Goal: Communication & Community: Answer question/provide support

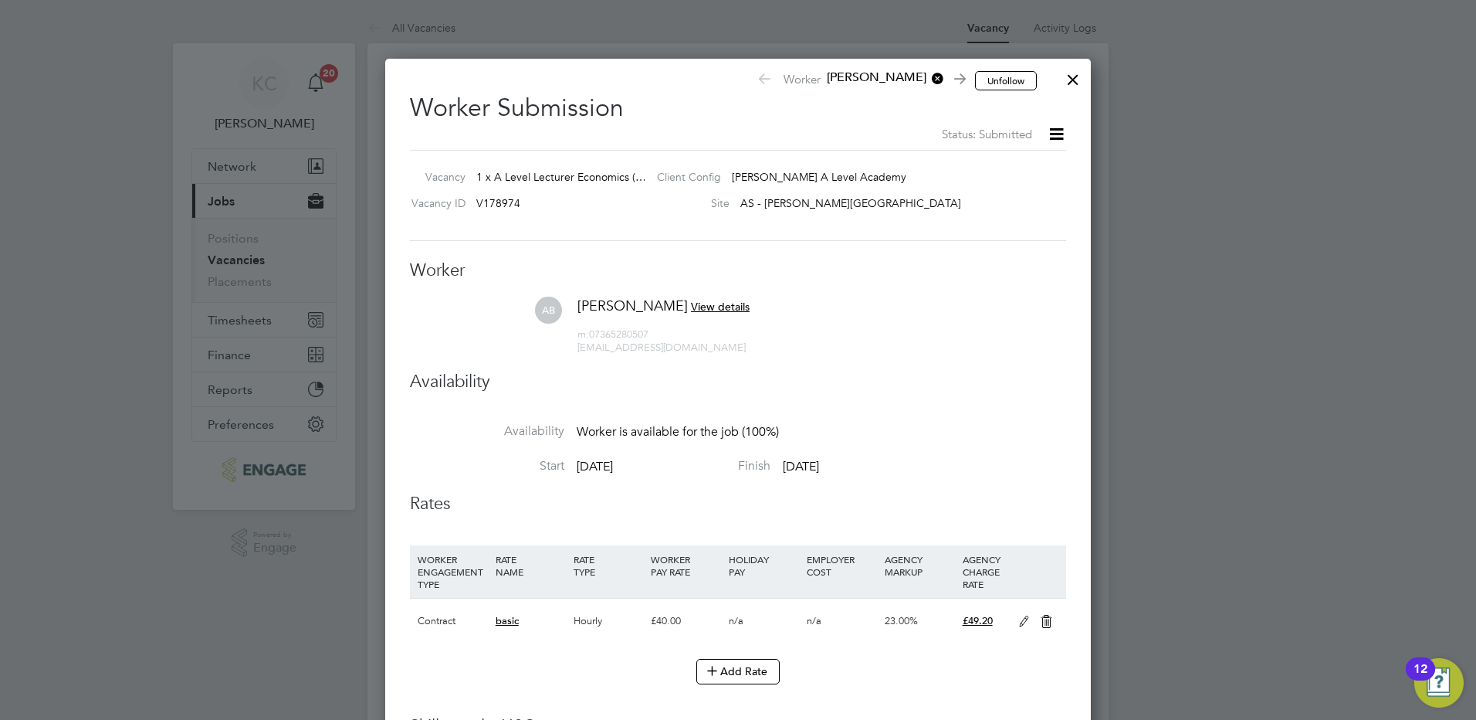
click at [1063, 86] on div at bounding box center [1073, 76] width 28 height 28
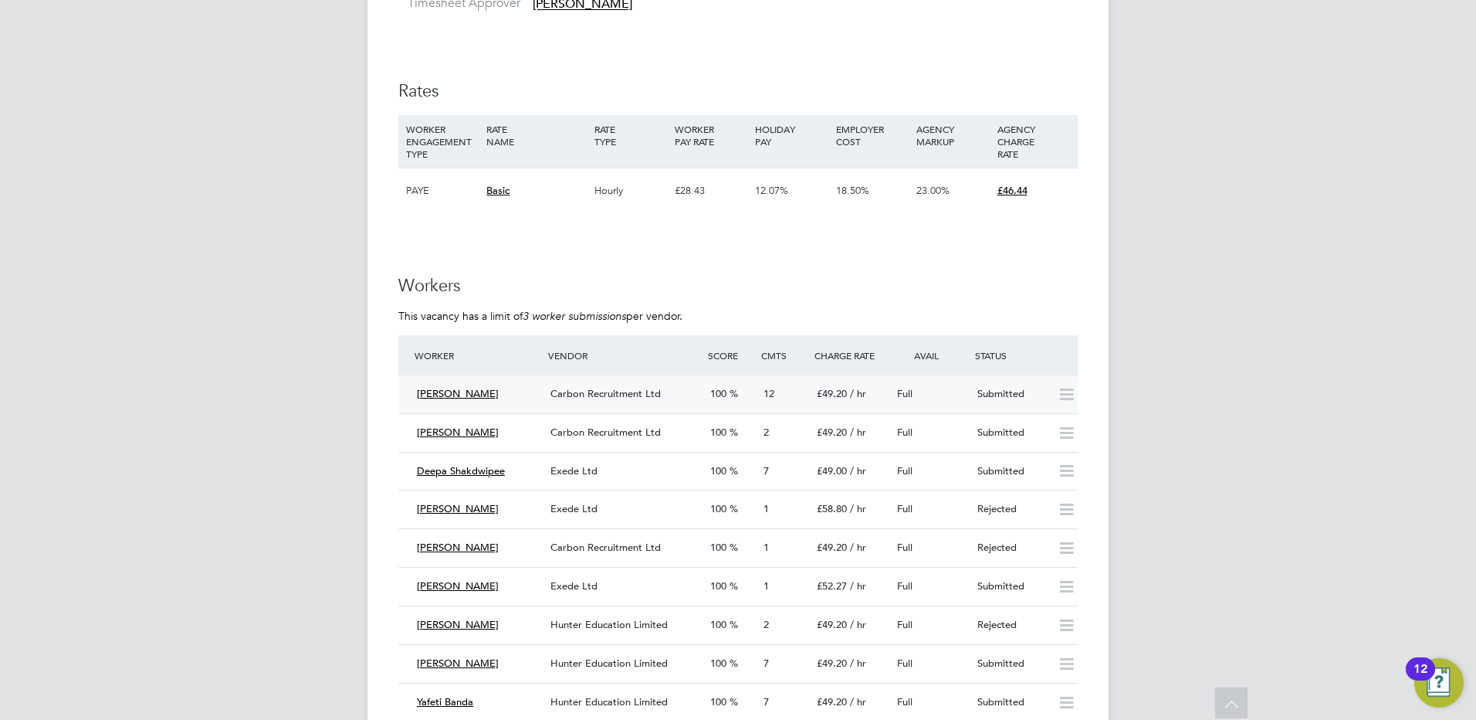
click at [584, 392] on span "Carbon Recruitment Ltd" at bounding box center [606, 393] width 110 height 13
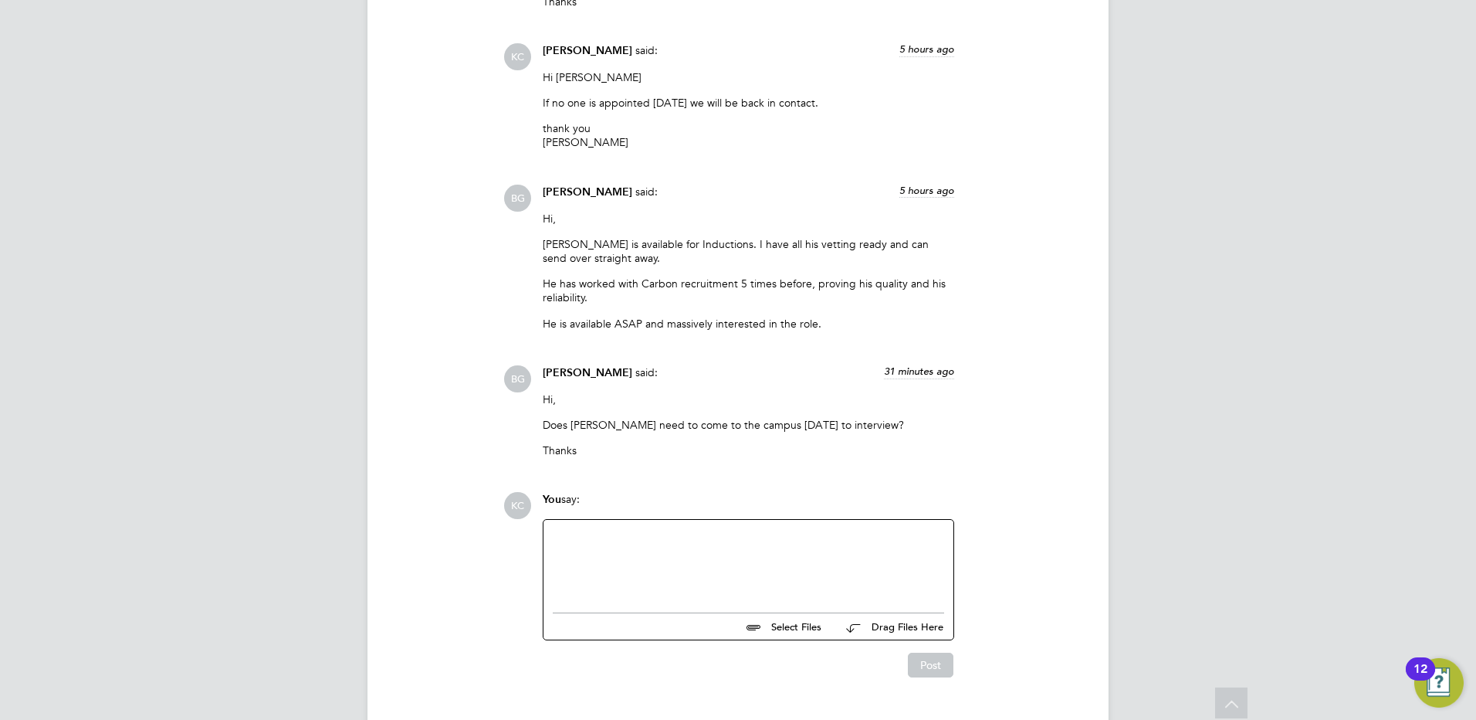
click at [830, 555] on div at bounding box center [749, 562] width 392 height 66
click at [936, 667] on button "Post" at bounding box center [931, 665] width 46 height 25
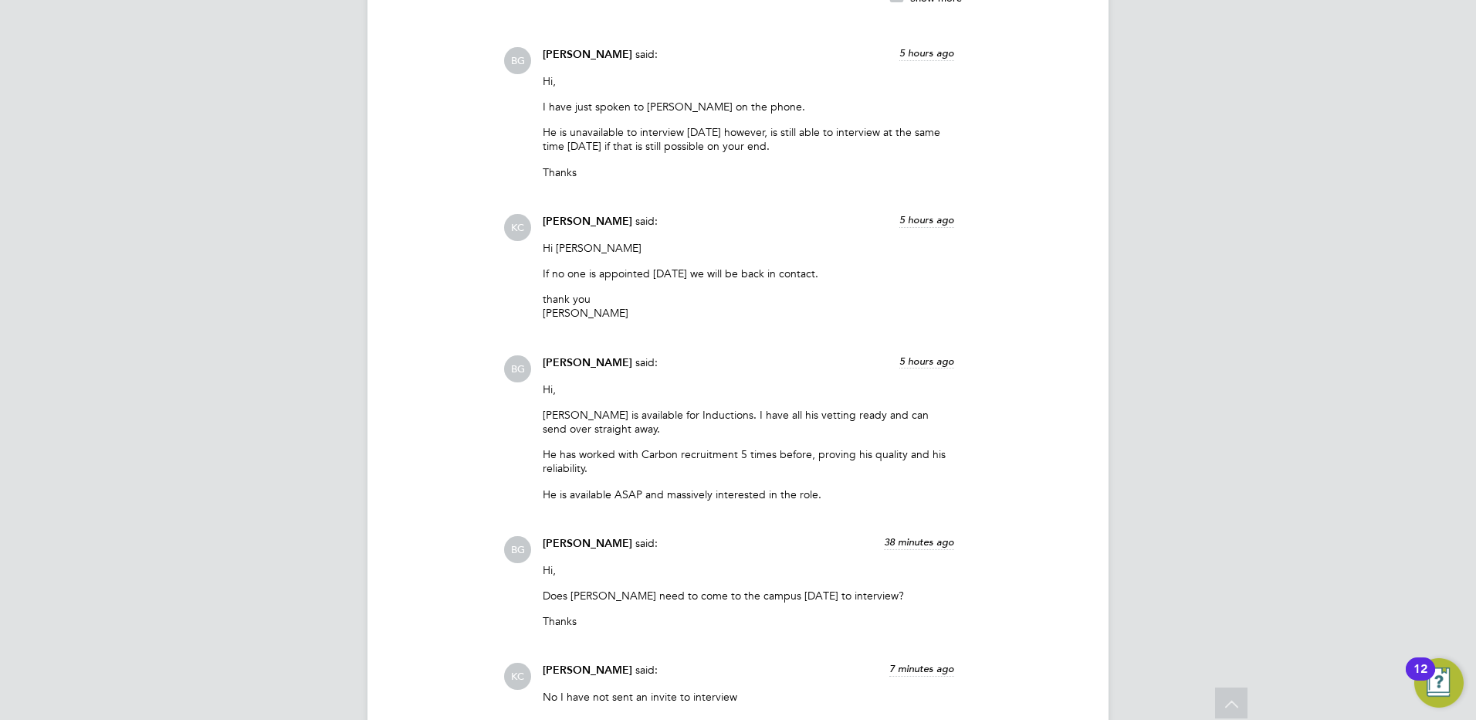
scroll to position [2585, 0]
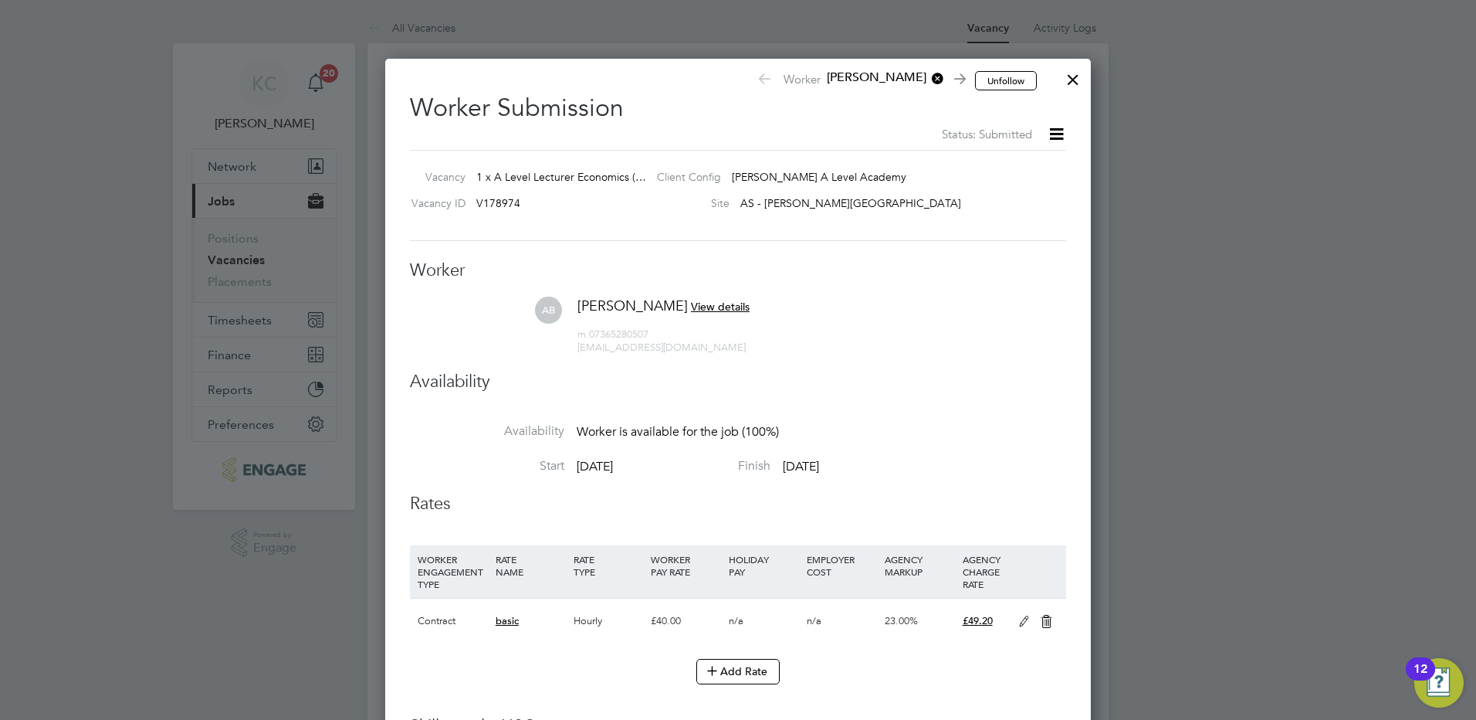
click at [1078, 83] on div at bounding box center [1073, 76] width 28 height 28
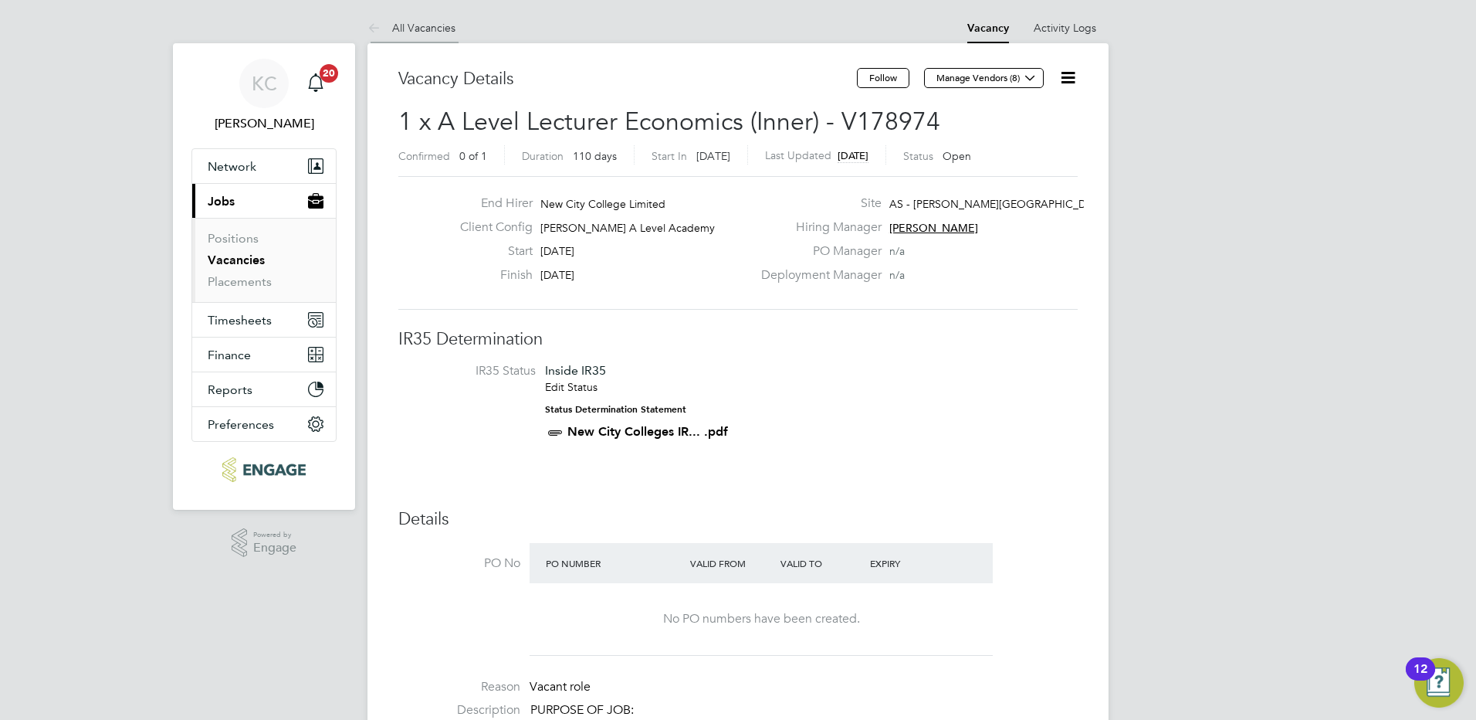
click at [435, 32] on link "All Vacancies" at bounding box center [412, 28] width 88 height 14
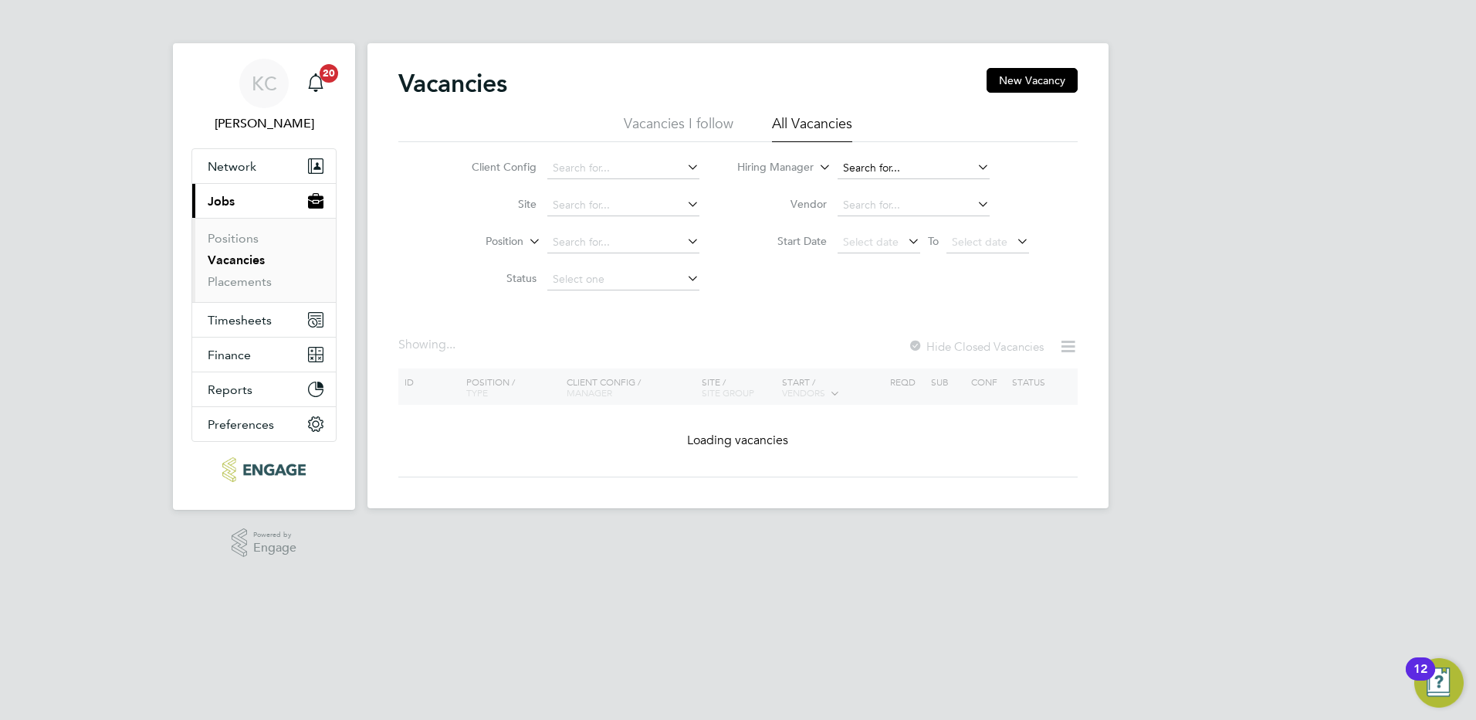
click at [921, 176] on input at bounding box center [914, 169] width 152 height 22
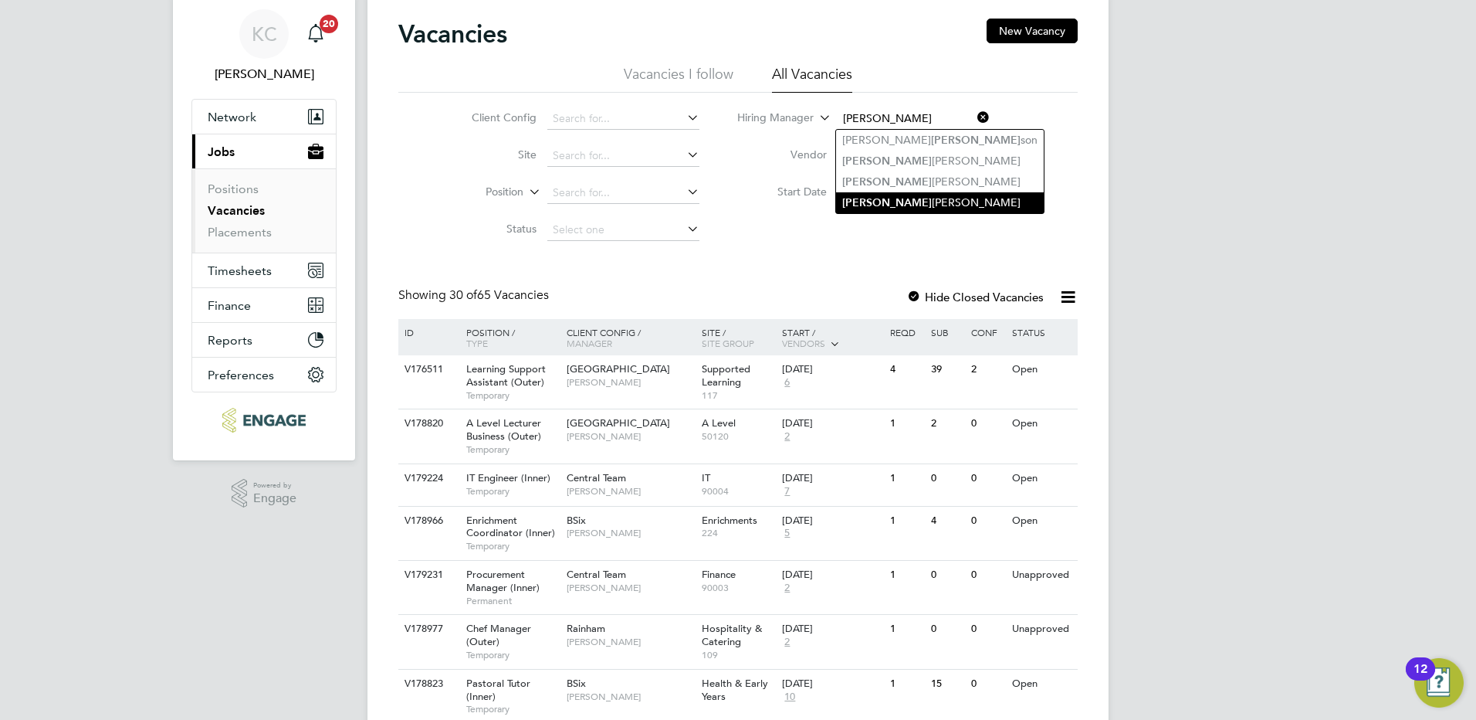
scroll to position [77, 0]
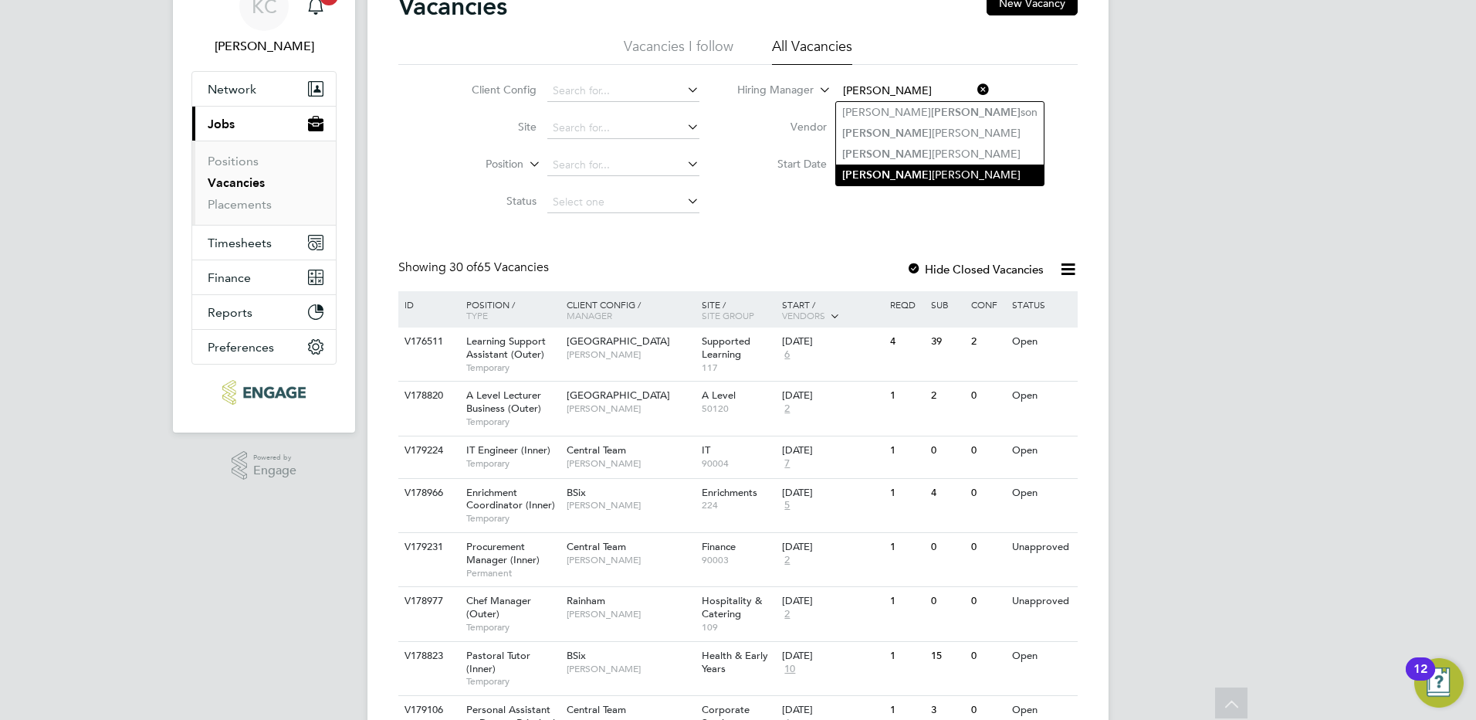
click at [909, 177] on li "John Waite" at bounding box center [940, 174] width 208 height 21
type input "John Waite"
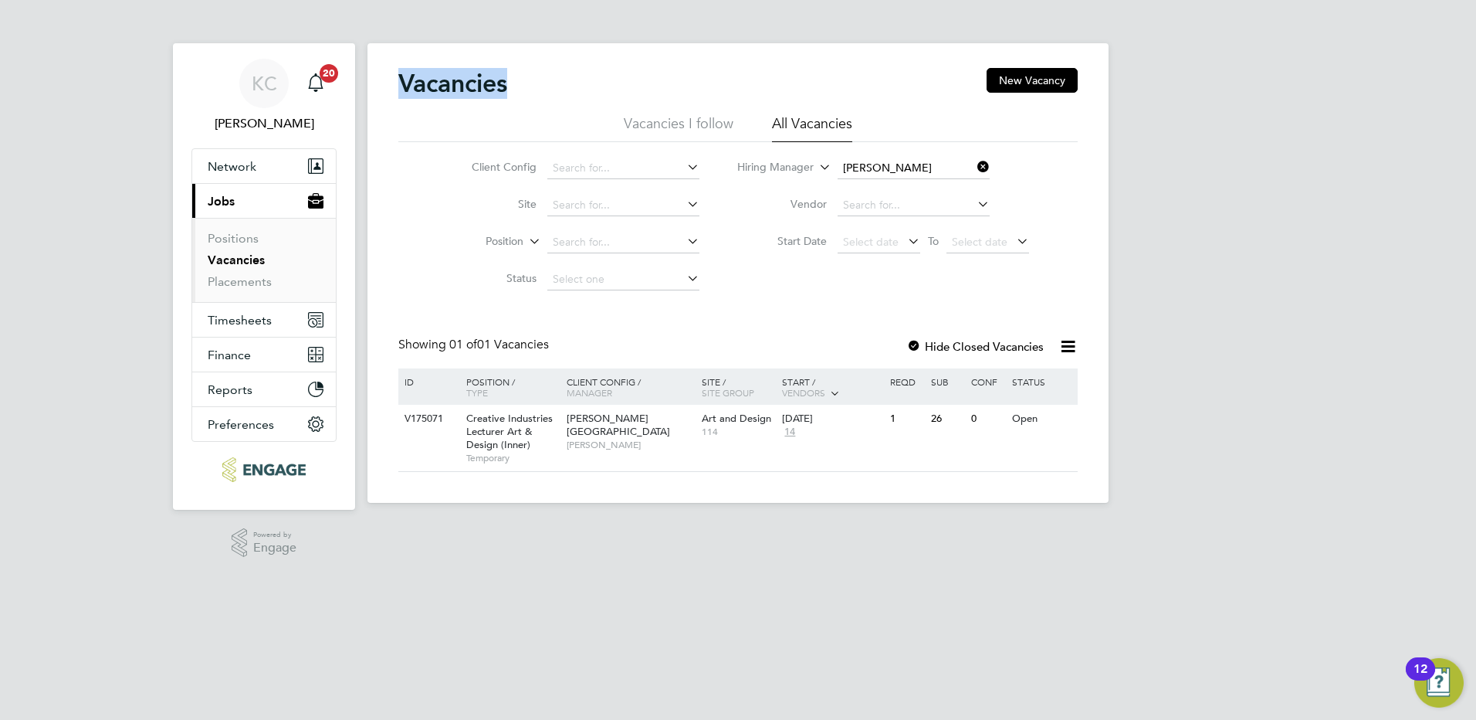
drag, startPoint x: 396, startPoint y: 76, endPoint x: 511, endPoint y: 85, distance: 115.4
click at [511, 85] on div "Vacancies New Vacancy Vacancies I follow All Vacancies Client Config Site Posit…" at bounding box center [738, 272] width 741 height 459
click at [924, 42] on app-barbie "Vacancies New Vacancy Vacancies I follow All Vacancies Client Config Site Posit…" at bounding box center [738, 251] width 741 height 503
